Goal: Information Seeking & Learning: Learn about a topic

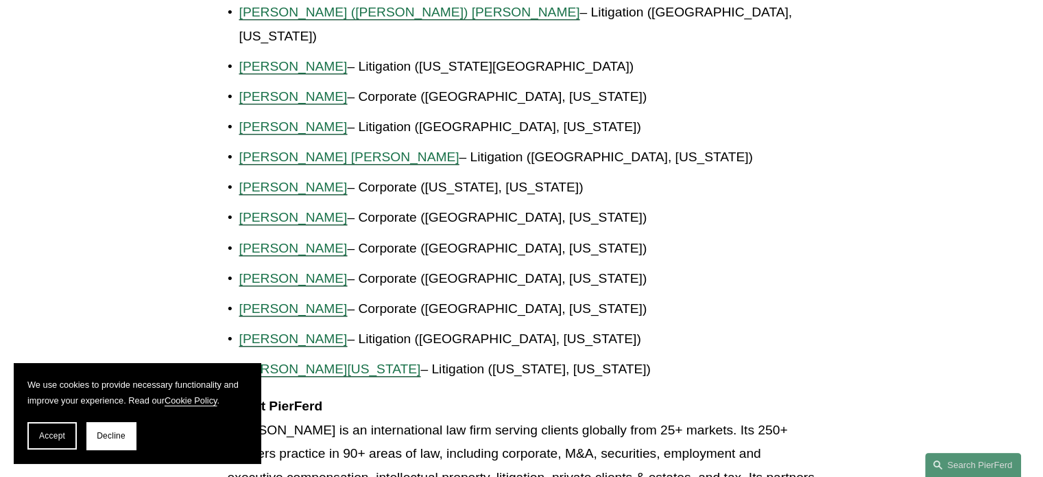
scroll to position [1303, 0]
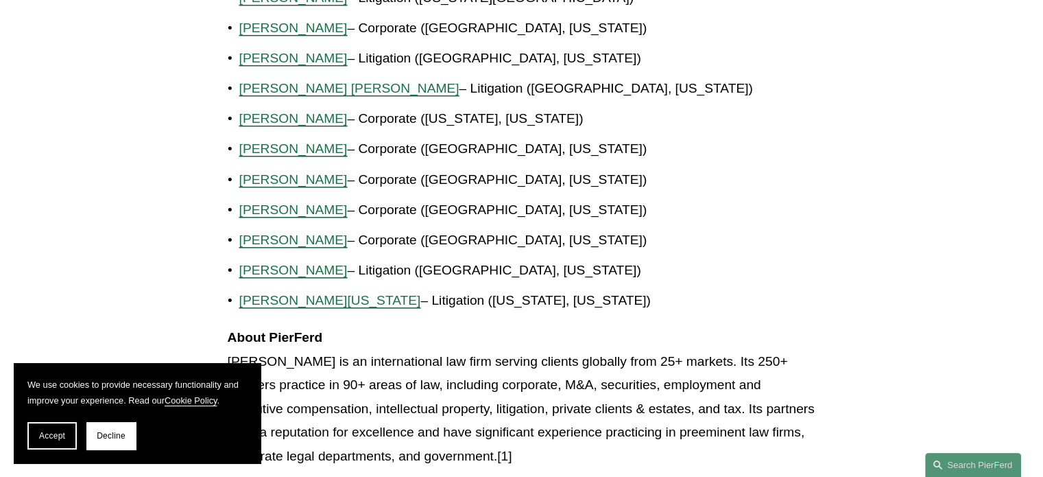
click at [277, 263] on span "[PERSON_NAME]" at bounding box center [293, 270] width 108 height 14
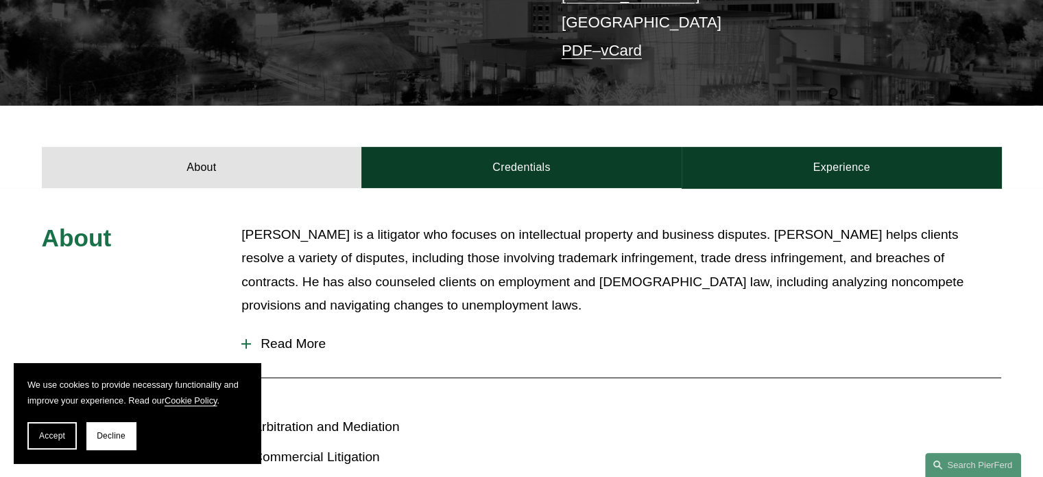
scroll to position [411, 0]
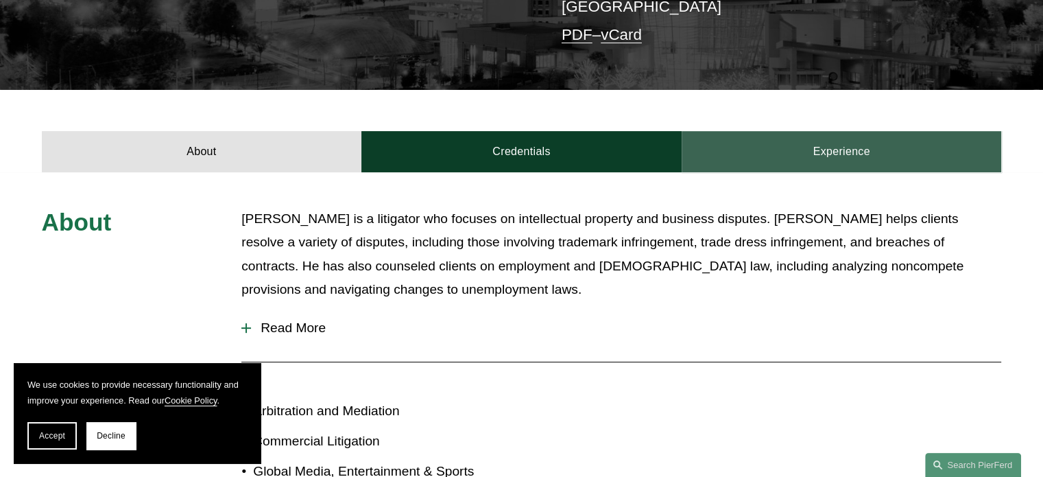
drag, startPoint x: 268, startPoint y: 207, endPoint x: 858, endPoint y: 143, distance: 593.3
click at [813, 226] on p "[PERSON_NAME] is a litigator who focuses on intellectual property and business …" at bounding box center [621, 254] width 760 height 95
click at [833, 131] on link "Experience" at bounding box center [842, 151] width 320 height 41
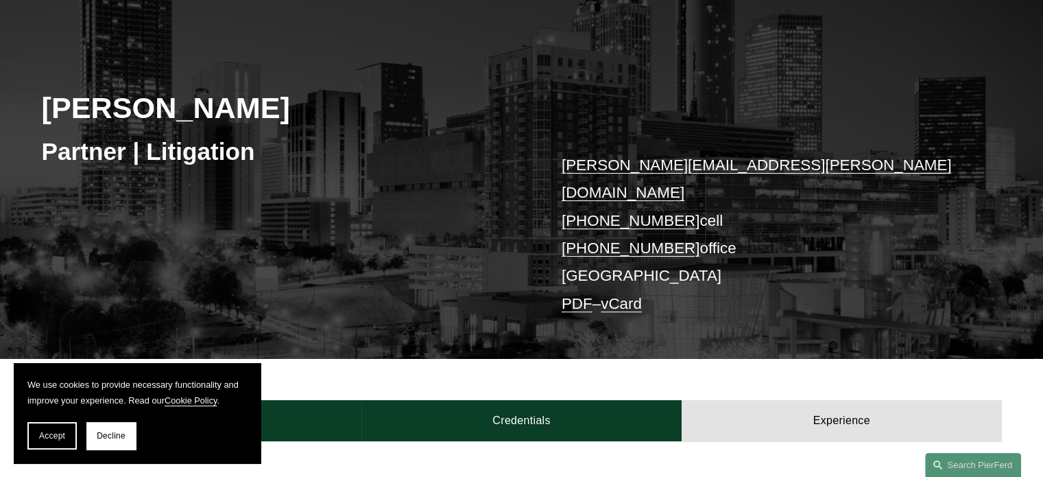
scroll to position [137, 0]
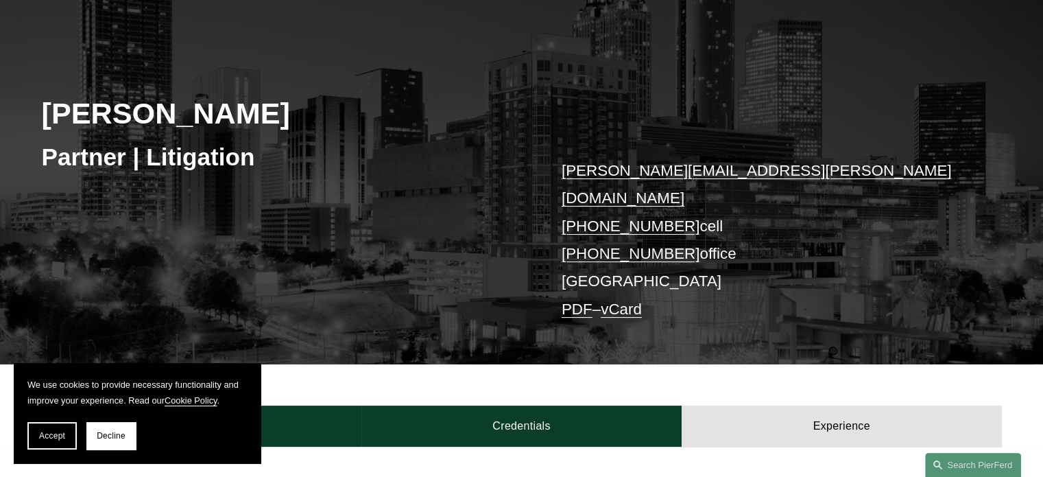
drag, startPoint x: 250, startPoint y: 119, endPoint x: 36, endPoint y: 109, distance: 213.5
click at [36, 109] on div "Brian D. Stoltz Partner | Litigation brian.stoltz@pierferd.com +1.404.210.2312 …" at bounding box center [521, 188] width 1043 height 352
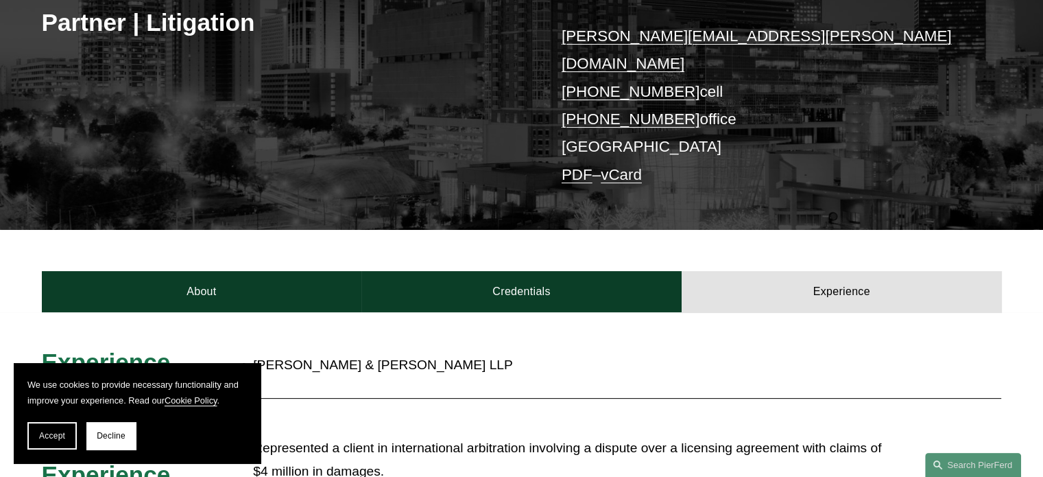
scroll to position [274, 0]
